Goal: Information Seeking & Learning: Find specific fact

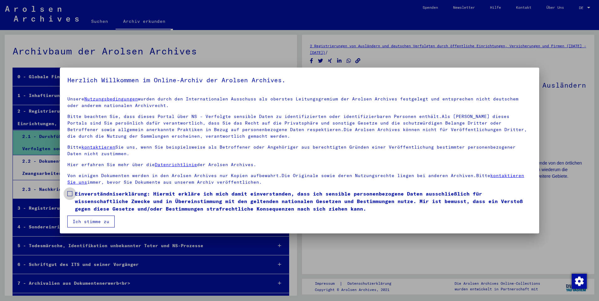
click at [71, 194] on span at bounding box center [69, 193] width 5 height 5
click at [87, 226] on button "Ich stimme zu" at bounding box center [90, 222] width 47 height 12
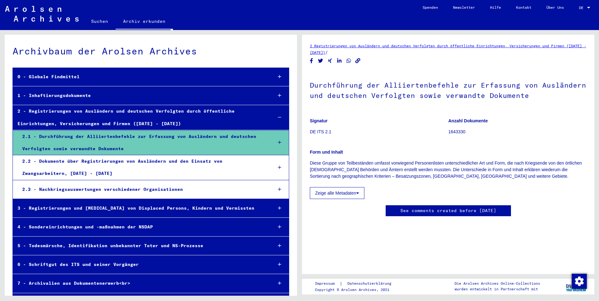
click at [97, 21] on link "Suchen" at bounding box center [100, 21] width 32 height 15
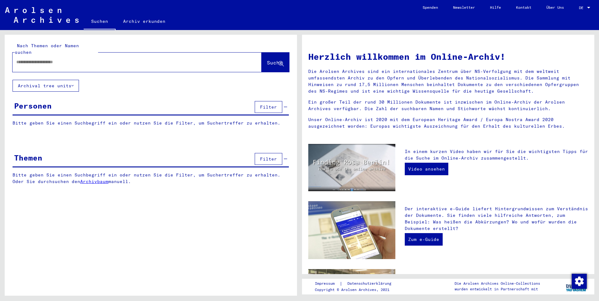
click at [31, 59] on input "text" at bounding box center [129, 62] width 227 height 7
type input "**********"
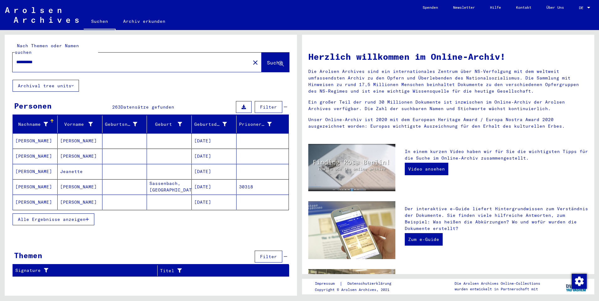
click at [36, 217] on span "Alle Ergebnisse anzeigen" at bounding box center [52, 220] width 68 height 6
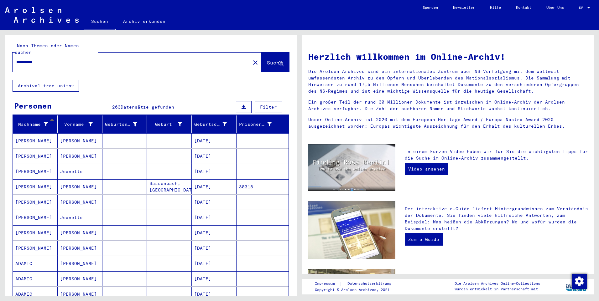
scroll to position [233, 0]
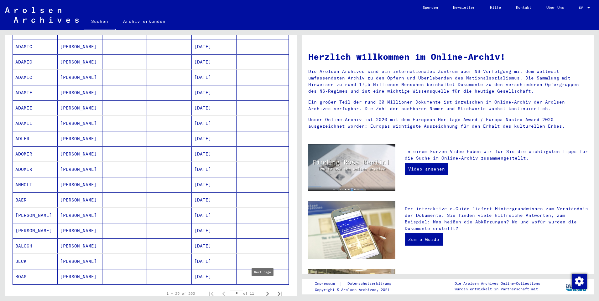
click at [264, 290] on icon "Next page" at bounding box center [267, 294] width 9 height 9
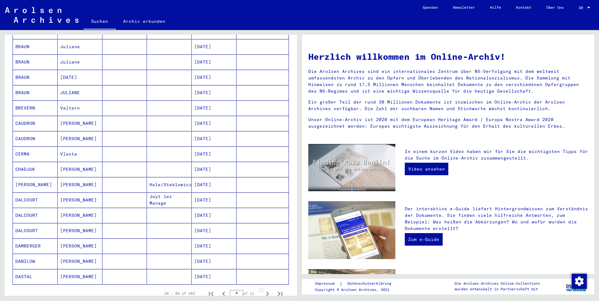
click at [264, 290] on icon "Next page" at bounding box center [267, 294] width 9 height 9
type input "*"
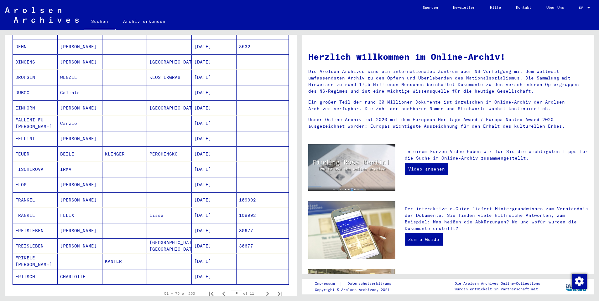
click at [261, 288] on button "Next page" at bounding box center [267, 294] width 13 height 13
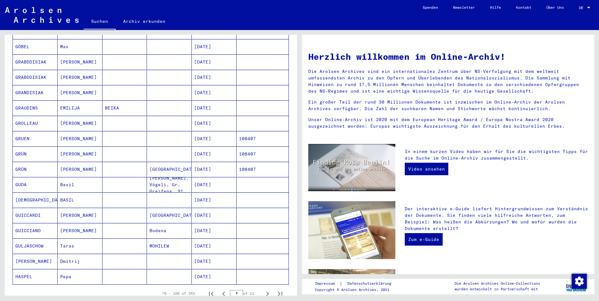
click at [261, 288] on button "Next page" at bounding box center [267, 294] width 13 height 13
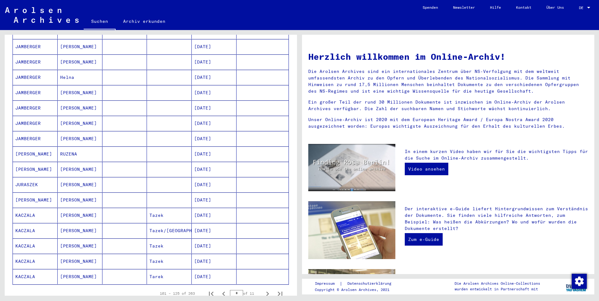
click at [261, 288] on button "Next page" at bounding box center [267, 294] width 13 height 13
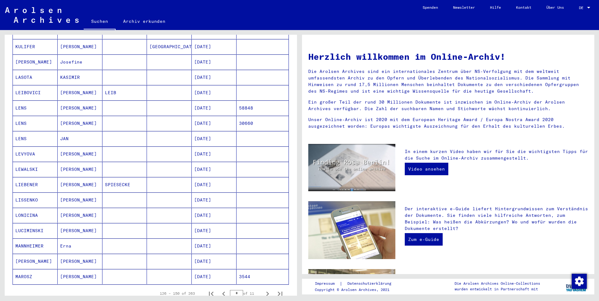
click at [261, 288] on button "Next page" at bounding box center [267, 294] width 13 height 13
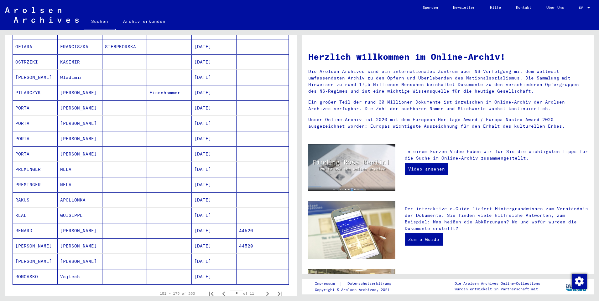
click at [261, 288] on button "Next page" at bounding box center [267, 294] width 13 height 13
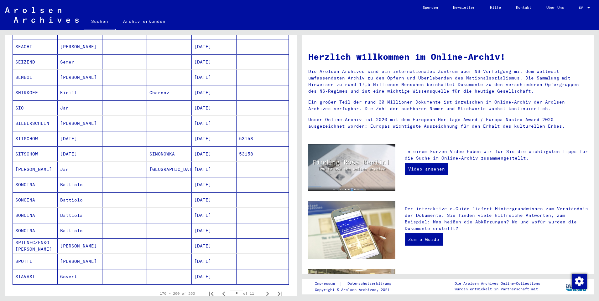
click at [261, 288] on button "Next page" at bounding box center [267, 294] width 13 height 13
type input "*"
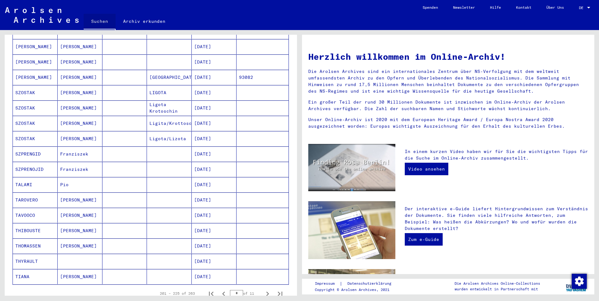
click at [97, 16] on link "Suchen" at bounding box center [100, 22] width 32 height 16
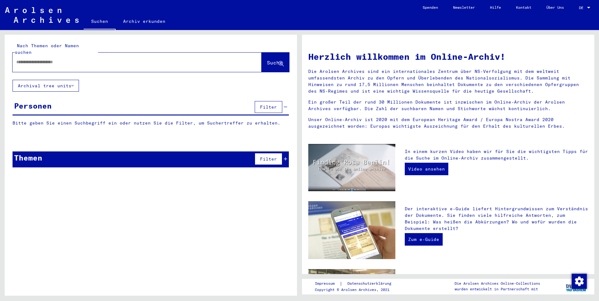
click at [55, 59] on input "text" at bounding box center [129, 62] width 227 height 7
type input "**********"
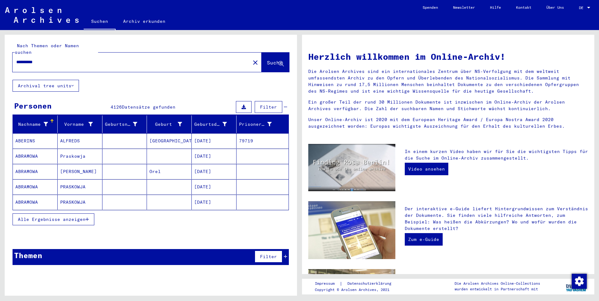
click at [41, 217] on span "Alle Ergebnisse anzeigen" at bounding box center [52, 220] width 68 height 6
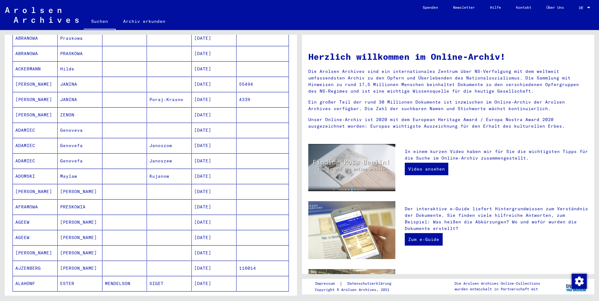
scroll to position [238, 0]
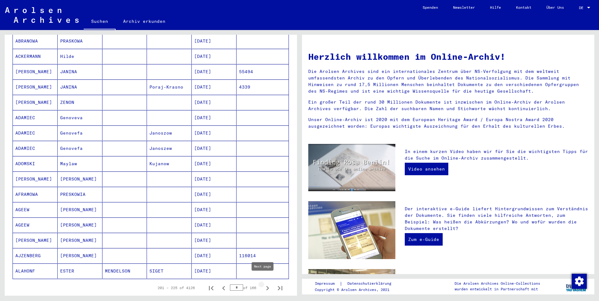
click at [263, 284] on icon "Next page" at bounding box center [267, 288] width 9 height 9
type input "**"
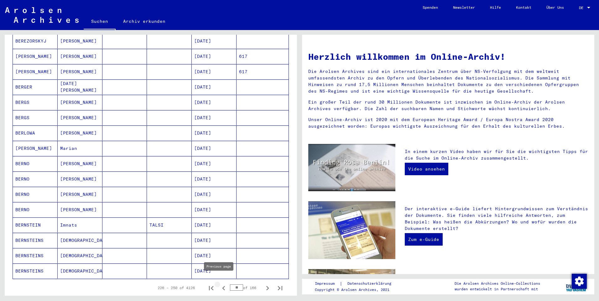
click at [219, 284] on icon "Previous page" at bounding box center [223, 288] width 9 height 9
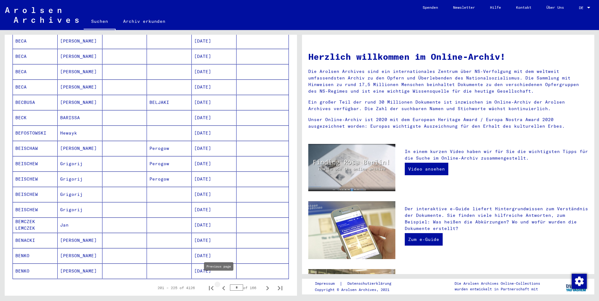
click at [219, 284] on icon "Previous page" at bounding box center [223, 288] width 9 height 9
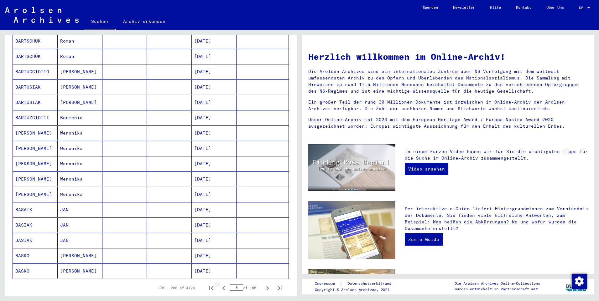
click at [219, 284] on icon "Previous page" at bounding box center [223, 288] width 9 height 9
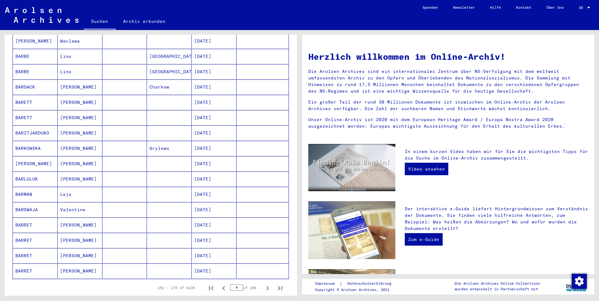
click at [219, 284] on icon "Previous page" at bounding box center [223, 288] width 9 height 9
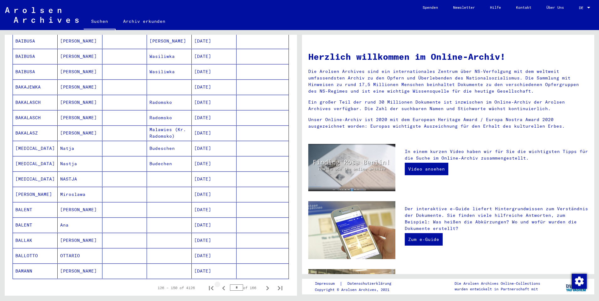
click at [219, 284] on icon "Previous page" at bounding box center [223, 288] width 9 height 9
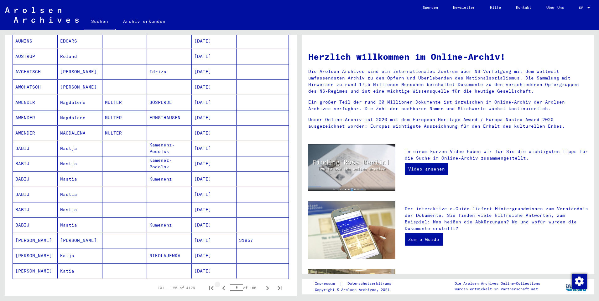
click at [219, 284] on icon "Previous page" at bounding box center [223, 288] width 9 height 9
type input "*"
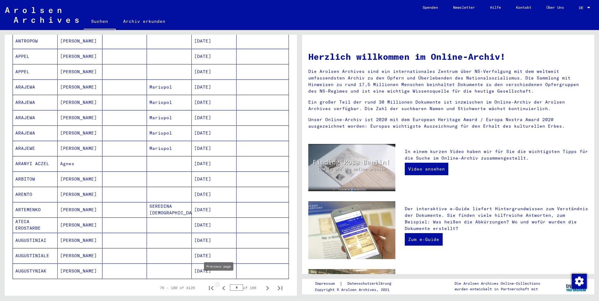
click at [221, 285] on icon "Previous page" at bounding box center [223, 288] width 9 height 9
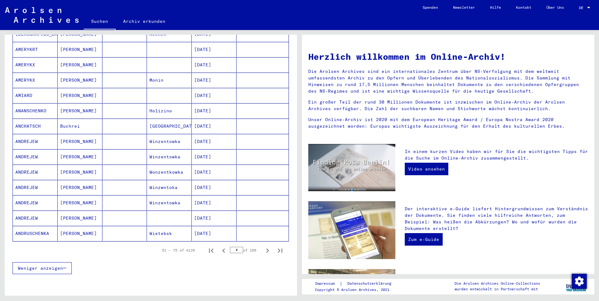
scroll to position [294, 0]
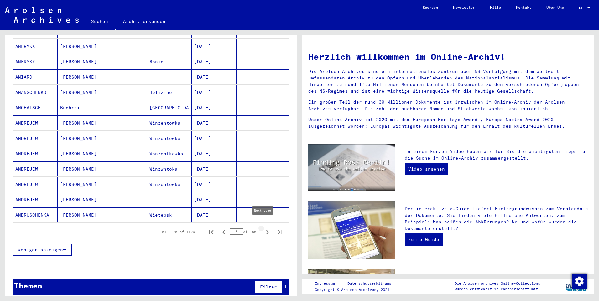
click at [263, 228] on icon "Next page" at bounding box center [267, 232] width 9 height 9
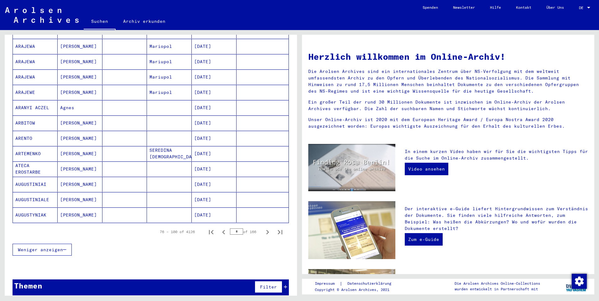
click at [263, 228] on icon "Next page" at bounding box center [267, 232] width 9 height 9
type input "*"
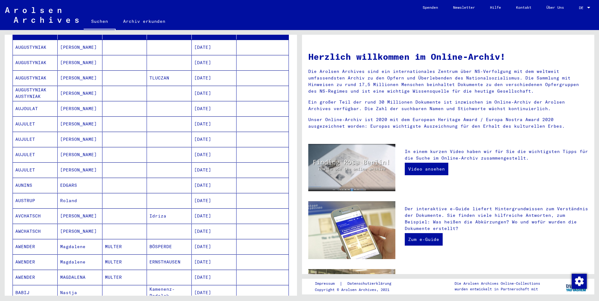
scroll to position [81, 0]
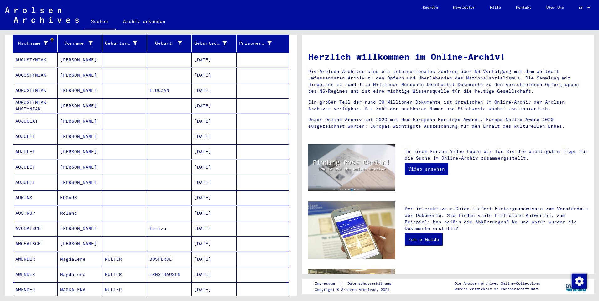
click at [129, 118] on mat-cell at bounding box center [124, 121] width 45 height 15
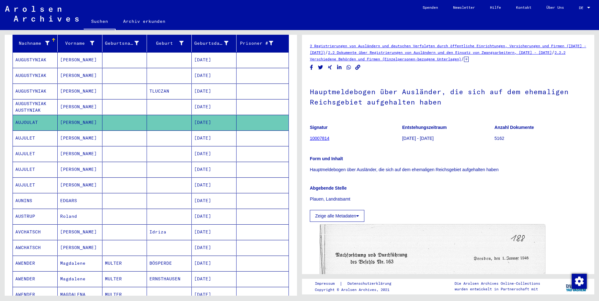
click at [102, 133] on mat-cell at bounding box center [124, 138] width 45 height 15
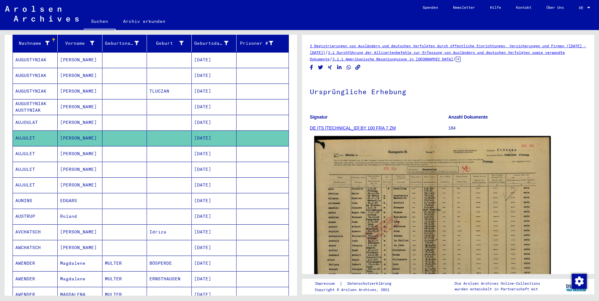
click at [391, 232] on img at bounding box center [432, 221] width 237 height 170
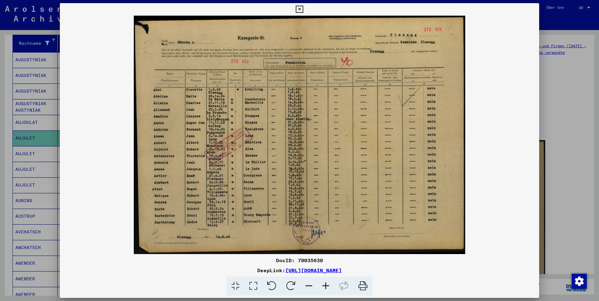
click at [328, 288] on icon at bounding box center [325, 286] width 17 height 19
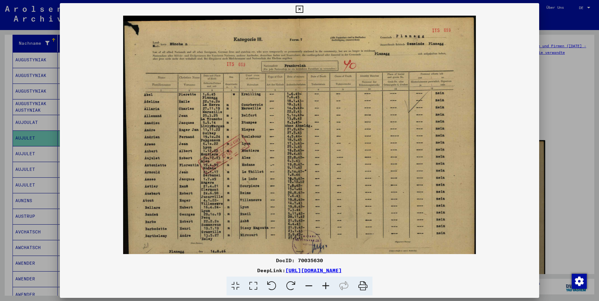
click at [328, 288] on icon at bounding box center [325, 286] width 17 height 19
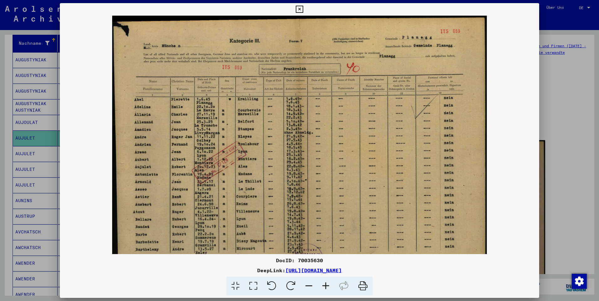
click at [328, 288] on icon at bounding box center [325, 286] width 17 height 19
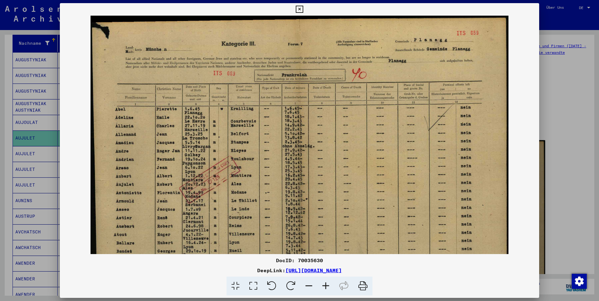
click at [328, 288] on icon at bounding box center [325, 286] width 17 height 19
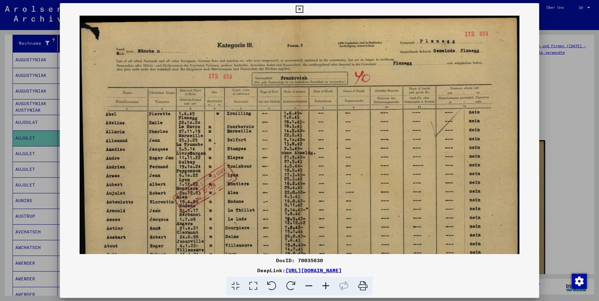
click at [328, 288] on icon at bounding box center [325, 286] width 17 height 19
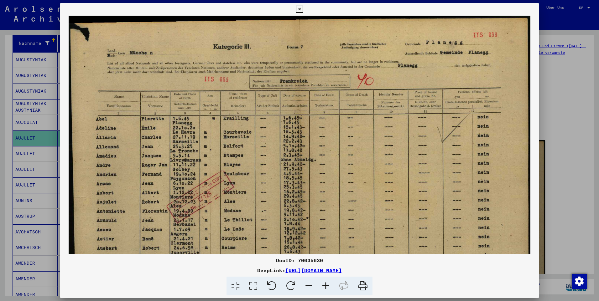
click at [328, 288] on icon at bounding box center [325, 286] width 17 height 19
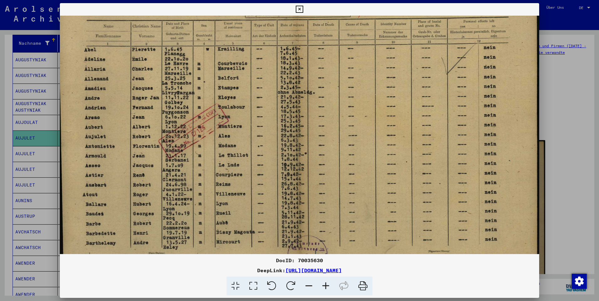
scroll to position [110, 2]
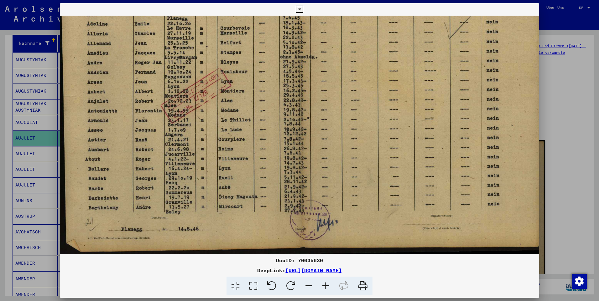
drag, startPoint x: 365, startPoint y: 221, endPoint x: 362, endPoint y: 107, distance: 114.1
click at [362, 107] on img at bounding box center [300, 80] width 484 height 349
click at [563, 127] on div at bounding box center [299, 150] width 599 height 301
